Goal: Navigation & Orientation: Find specific page/section

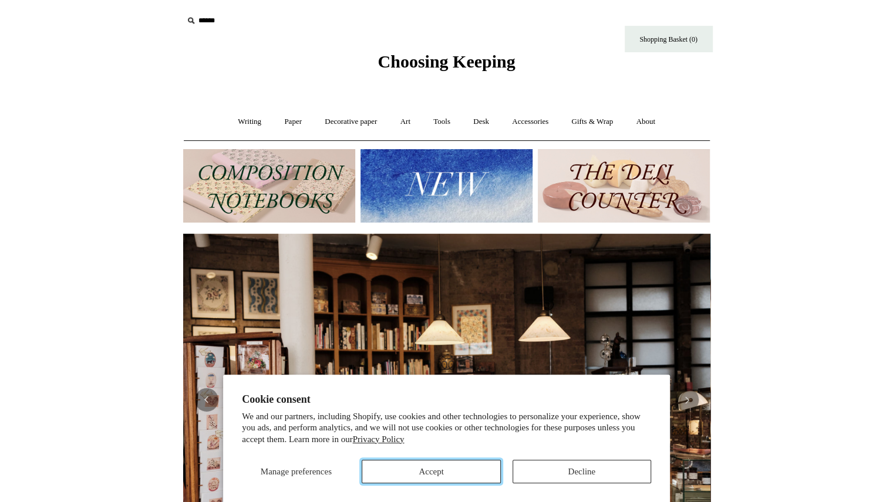
click at [466, 473] on button "Accept" at bounding box center [431, 471] width 139 height 23
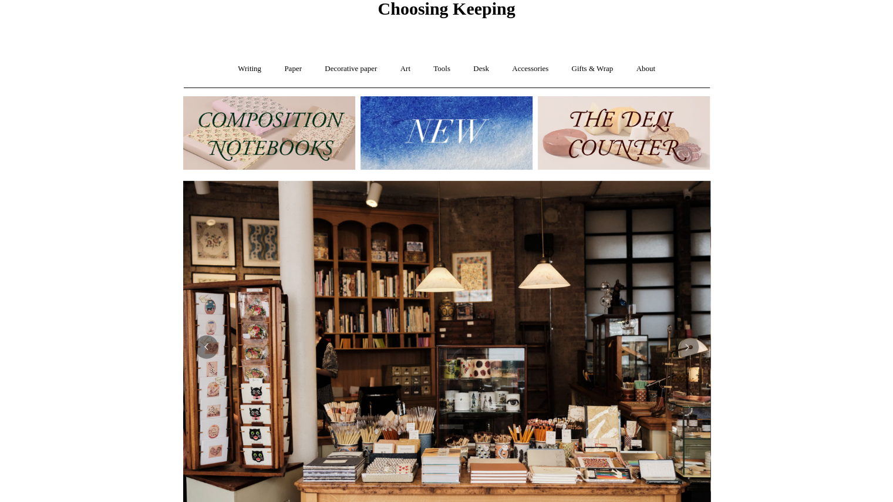
scroll to position [50, 0]
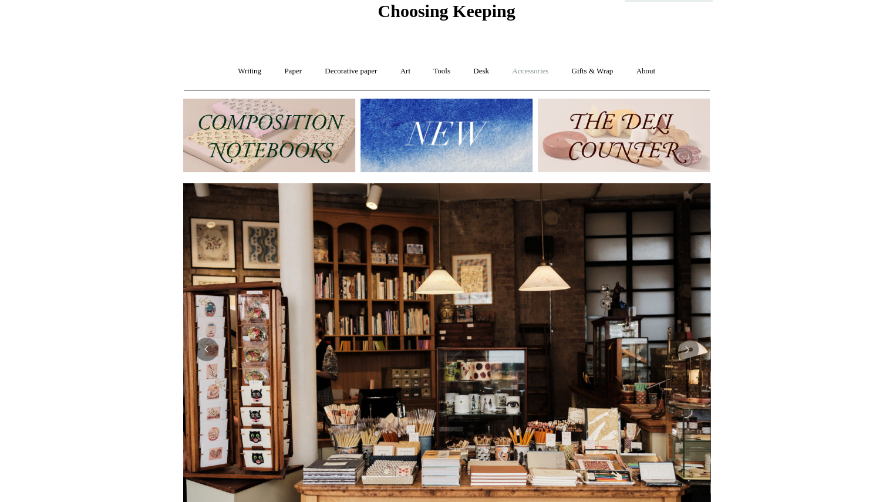
click at [524, 73] on link "Accessories +" at bounding box center [530, 71] width 58 height 31
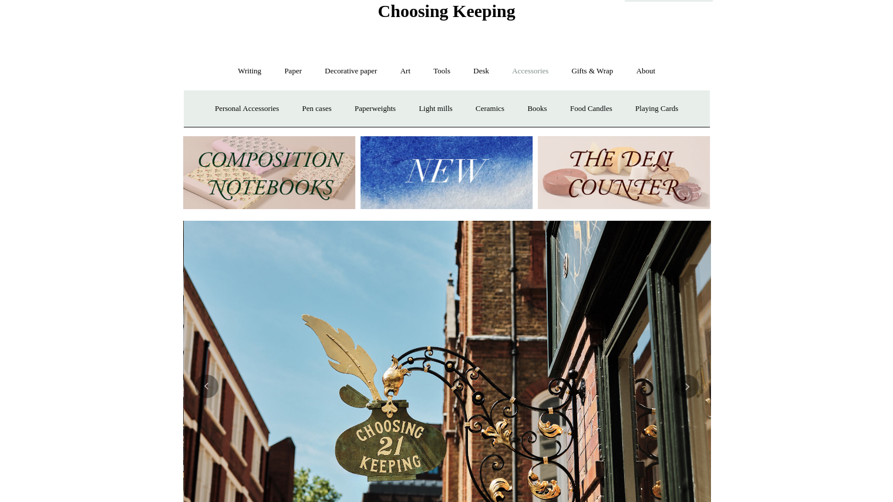
scroll to position [0, 527]
click at [284, 69] on link "Paper +" at bounding box center [293, 71] width 39 height 31
click at [360, 70] on link "Decorative paper +" at bounding box center [350, 71] width 73 height 31
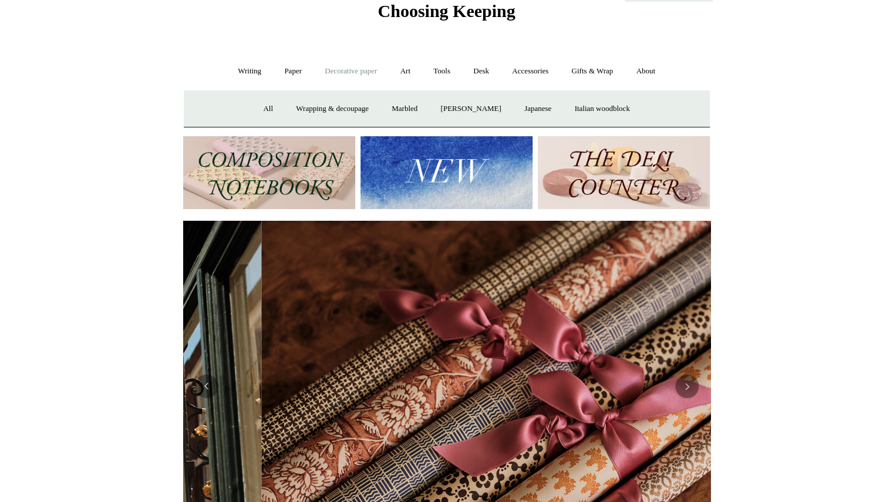
scroll to position [0, 1054]
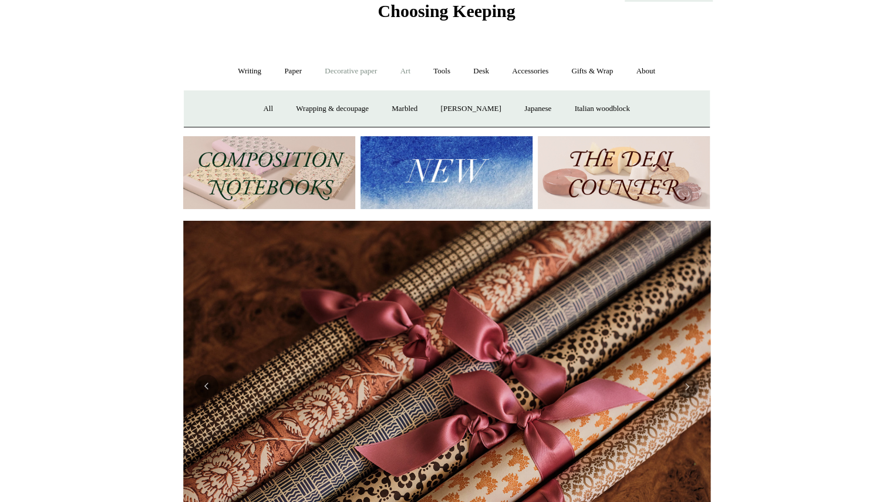
click at [409, 69] on link "Art +" at bounding box center [405, 71] width 31 height 31
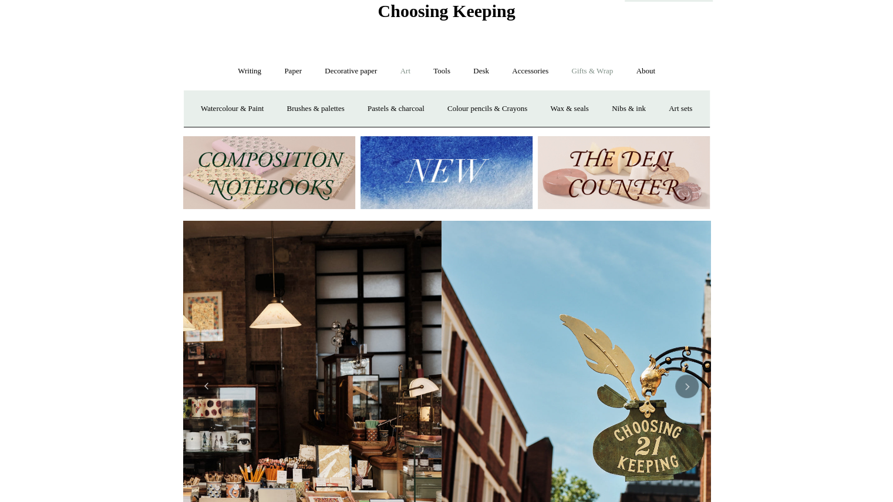
click at [608, 73] on link "Gifts & Wrap +" at bounding box center [592, 71] width 63 height 31
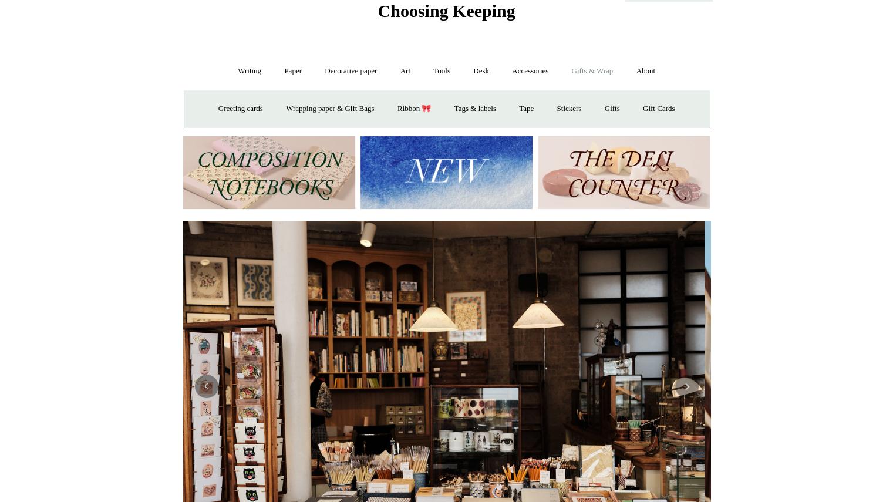
scroll to position [0, 0]
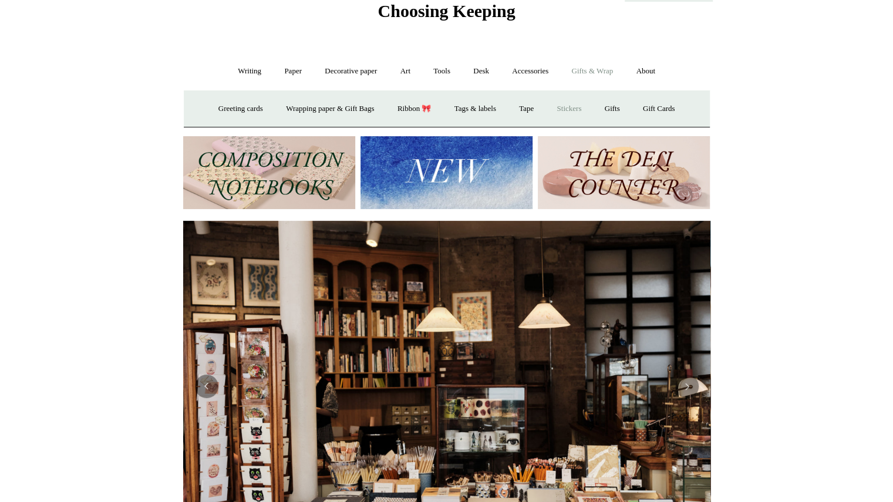
click at [566, 109] on link "Stickers" at bounding box center [569, 108] width 46 height 31
